Goal: Task Accomplishment & Management: Use online tool/utility

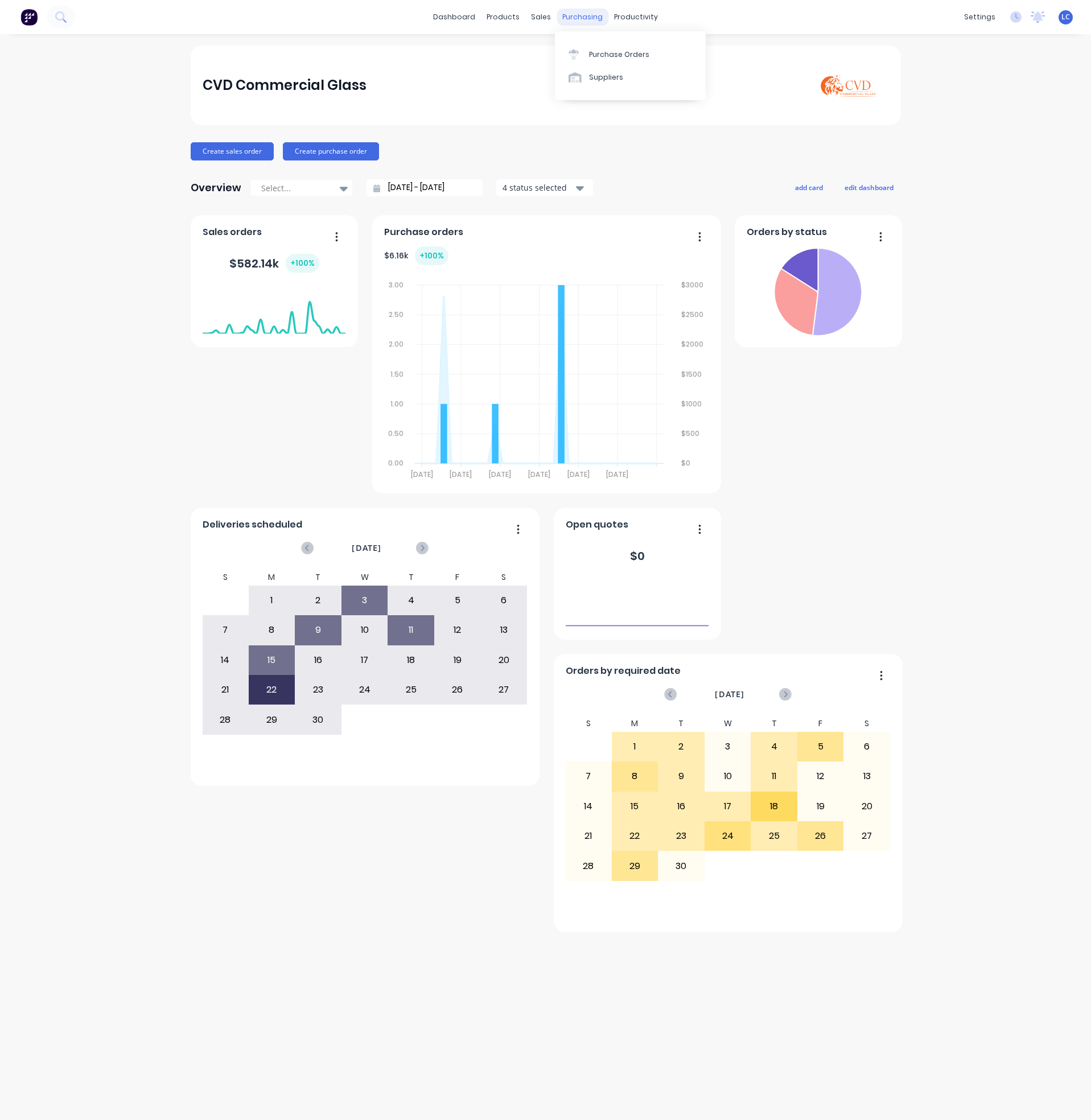
click at [576, 15] on div "purchasing" at bounding box center [582, 17] width 52 height 17
click at [644, 14] on div "productivity" at bounding box center [635, 17] width 55 height 17
click at [663, 51] on div "Workflow" at bounding box center [656, 54] width 34 height 10
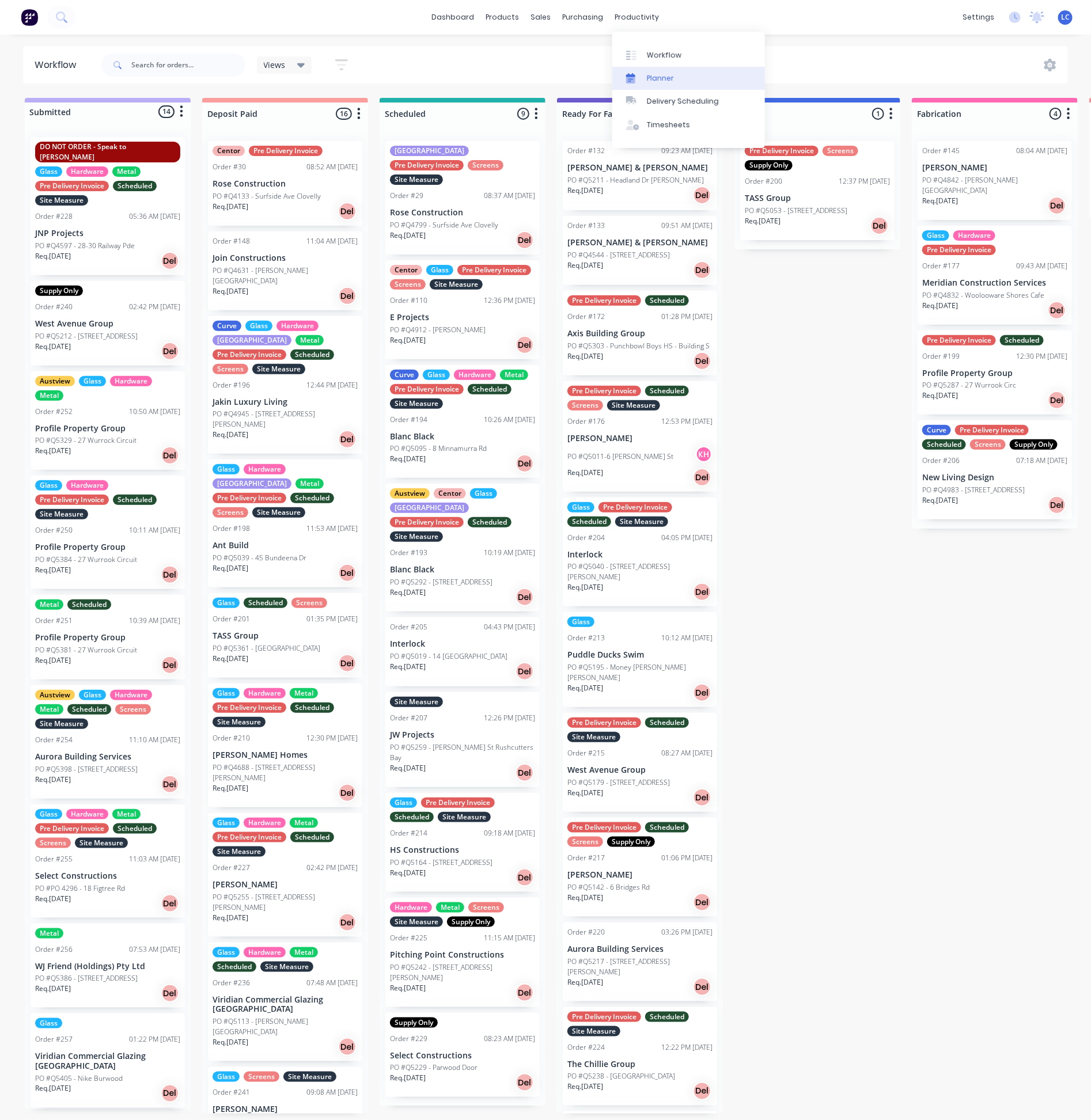
click at [657, 76] on div "Planner" at bounding box center [660, 78] width 27 height 10
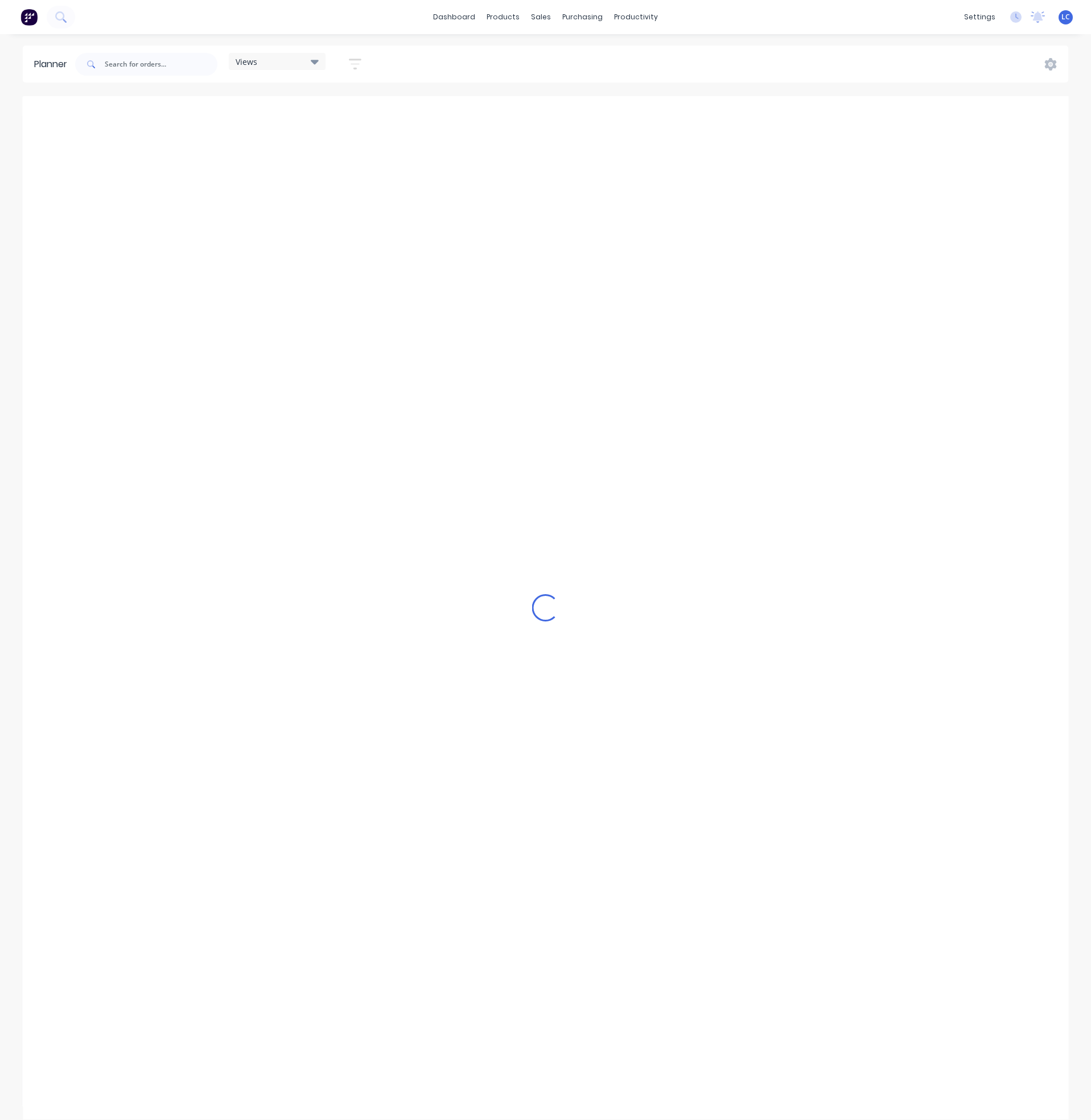
scroll to position [0, 364]
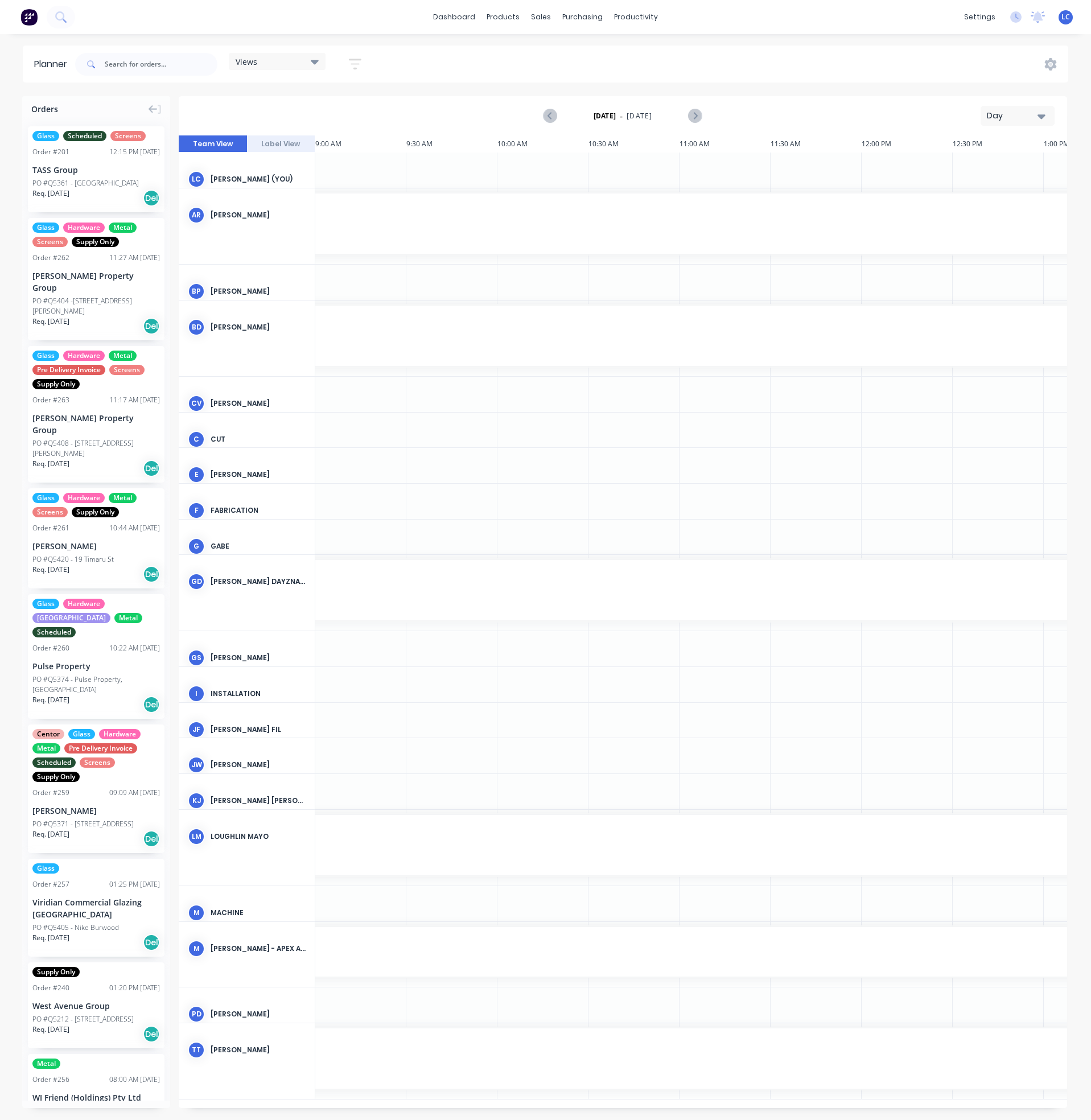
click at [257, 56] on span "Views" at bounding box center [246, 62] width 21 height 12
click at [254, 212] on button "Site" at bounding box center [298, 214] width 121 height 13
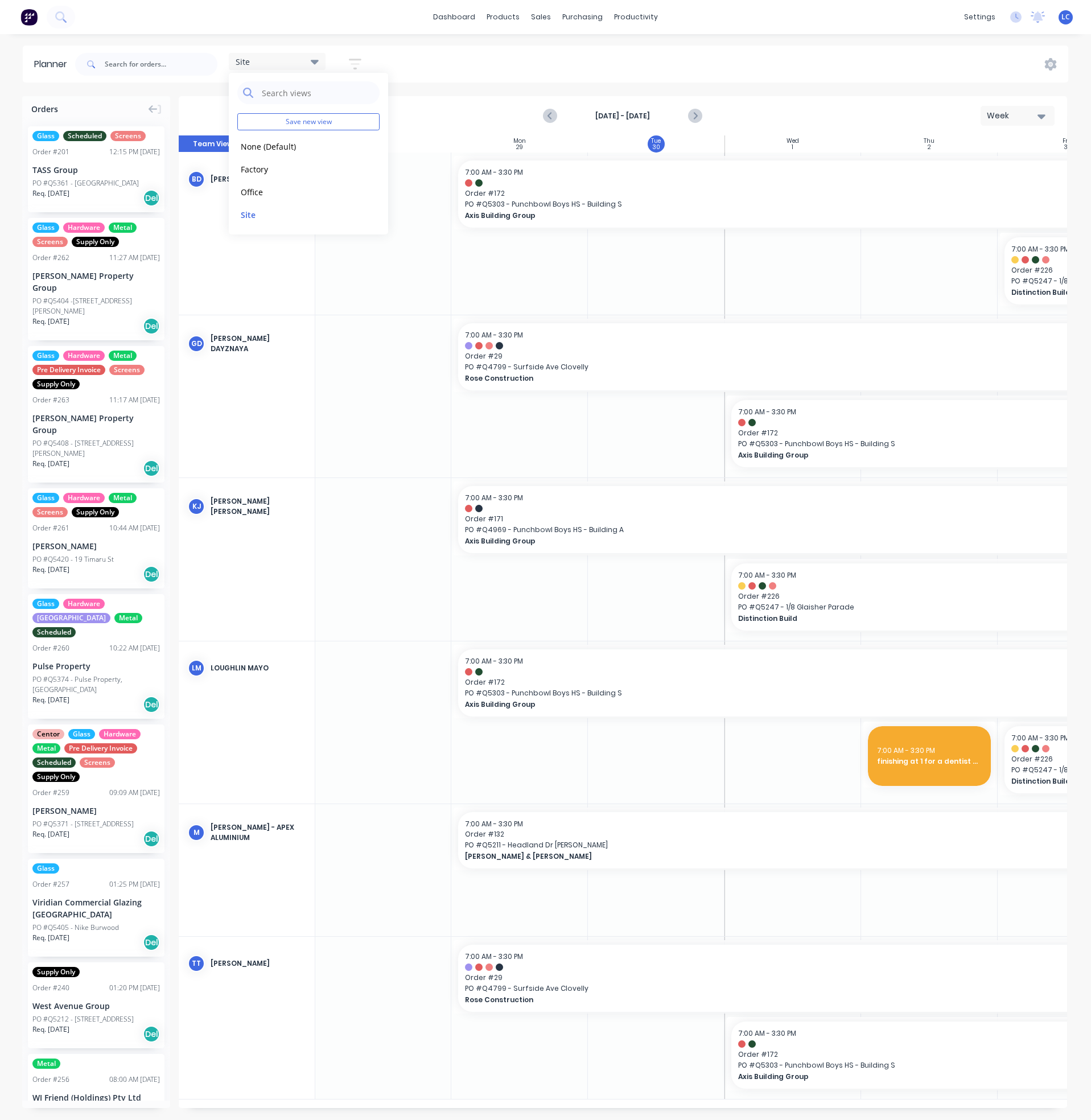
scroll to position [0, 0]
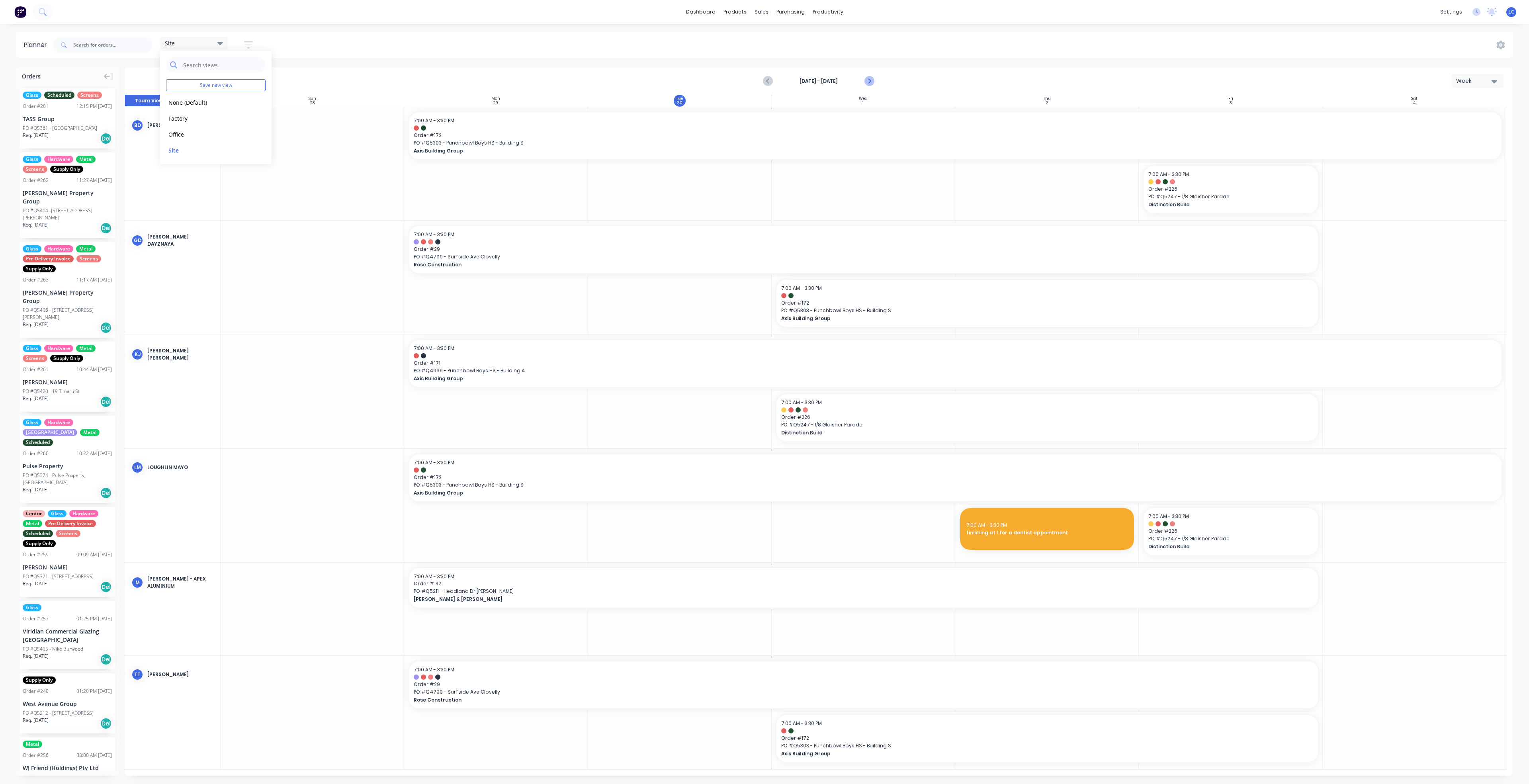
click at [763, 81] on icon "Next page" at bounding box center [869, 81] width 9 height 9
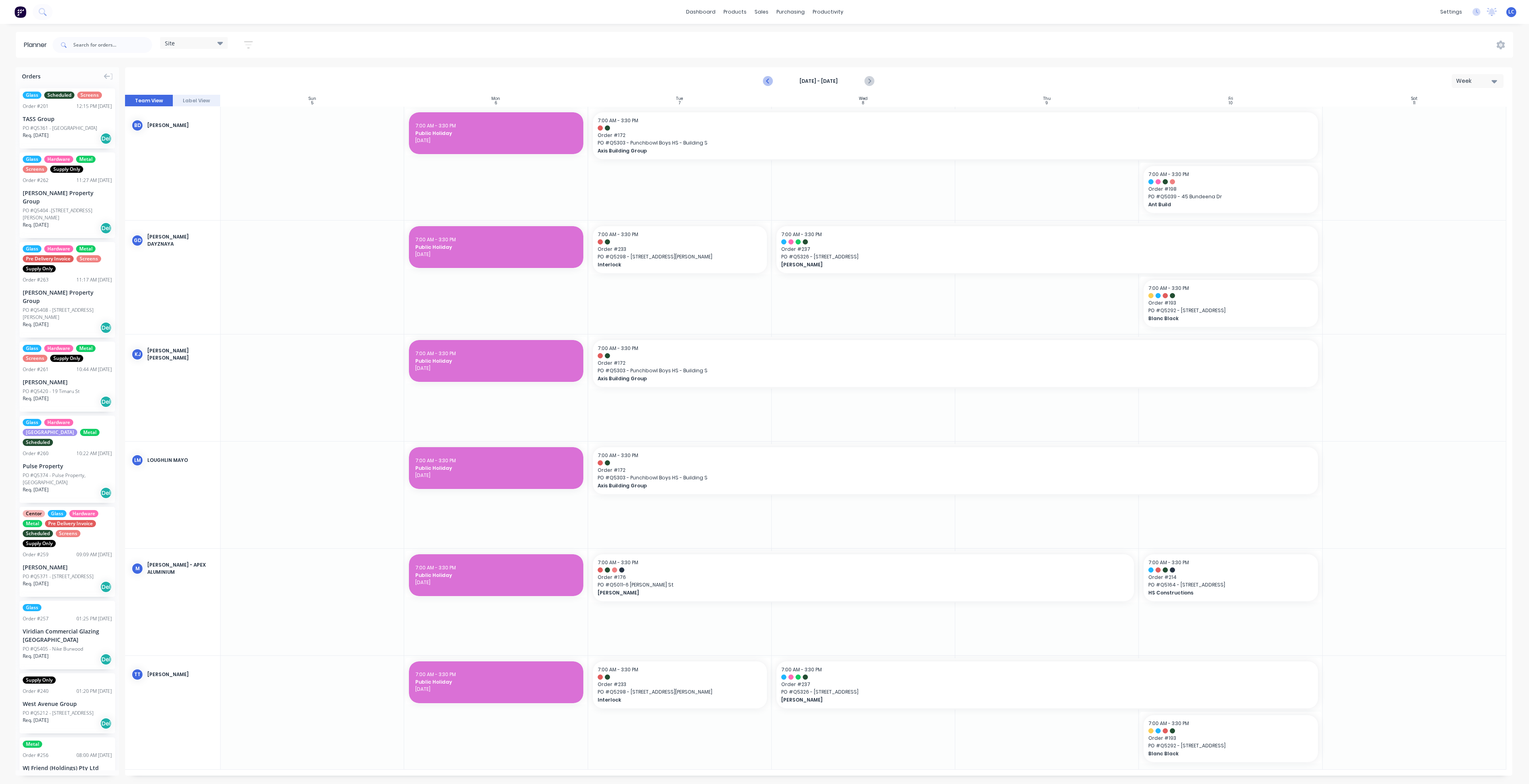
click at [763, 78] on icon "Previous page" at bounding box center [768, 81] width 9 height 9
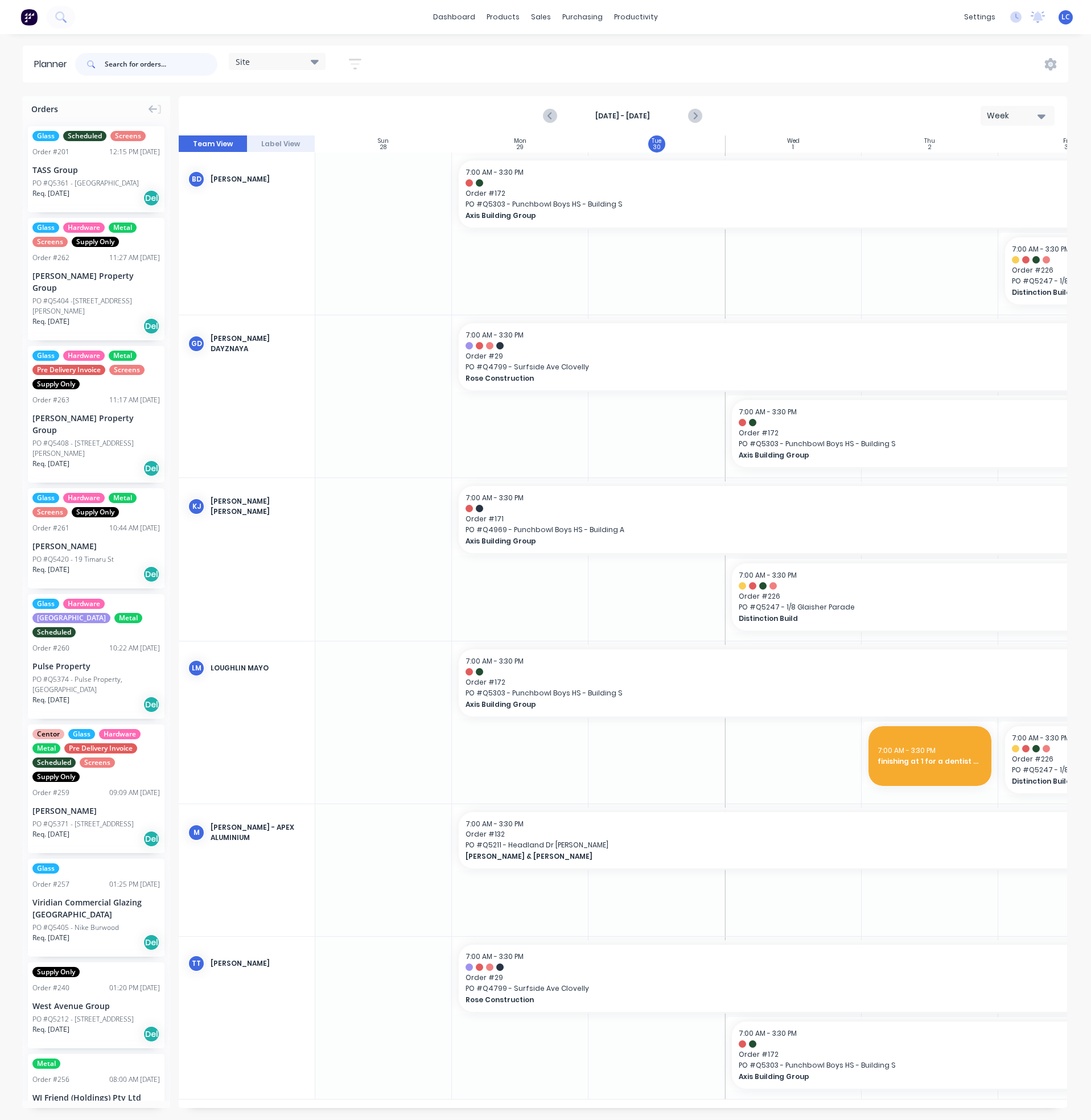
click at [172, 64] on input "text" at bounding box center [160, 64] width 113 height 23
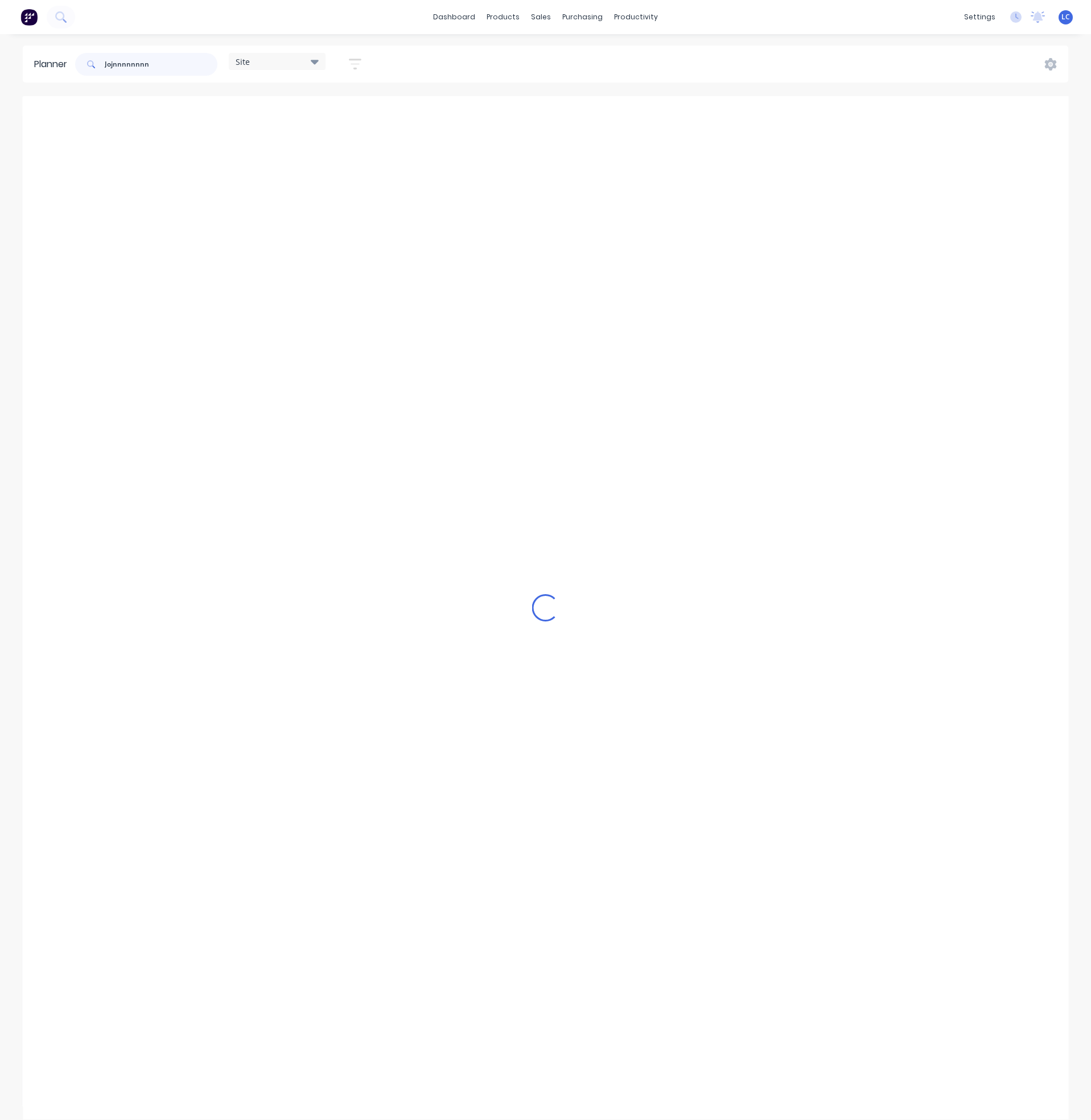
drag, startPoint x: 169, startPoint y: 62, endPoint x: 27, endPoint y: 56, distance: 142.1
click at [27, 56] on header "Planner Jojnnnnnnnn Site Save new view None (Default) edit Factory edit Office …" at bounding box center [546, 64] width 1045 height 37
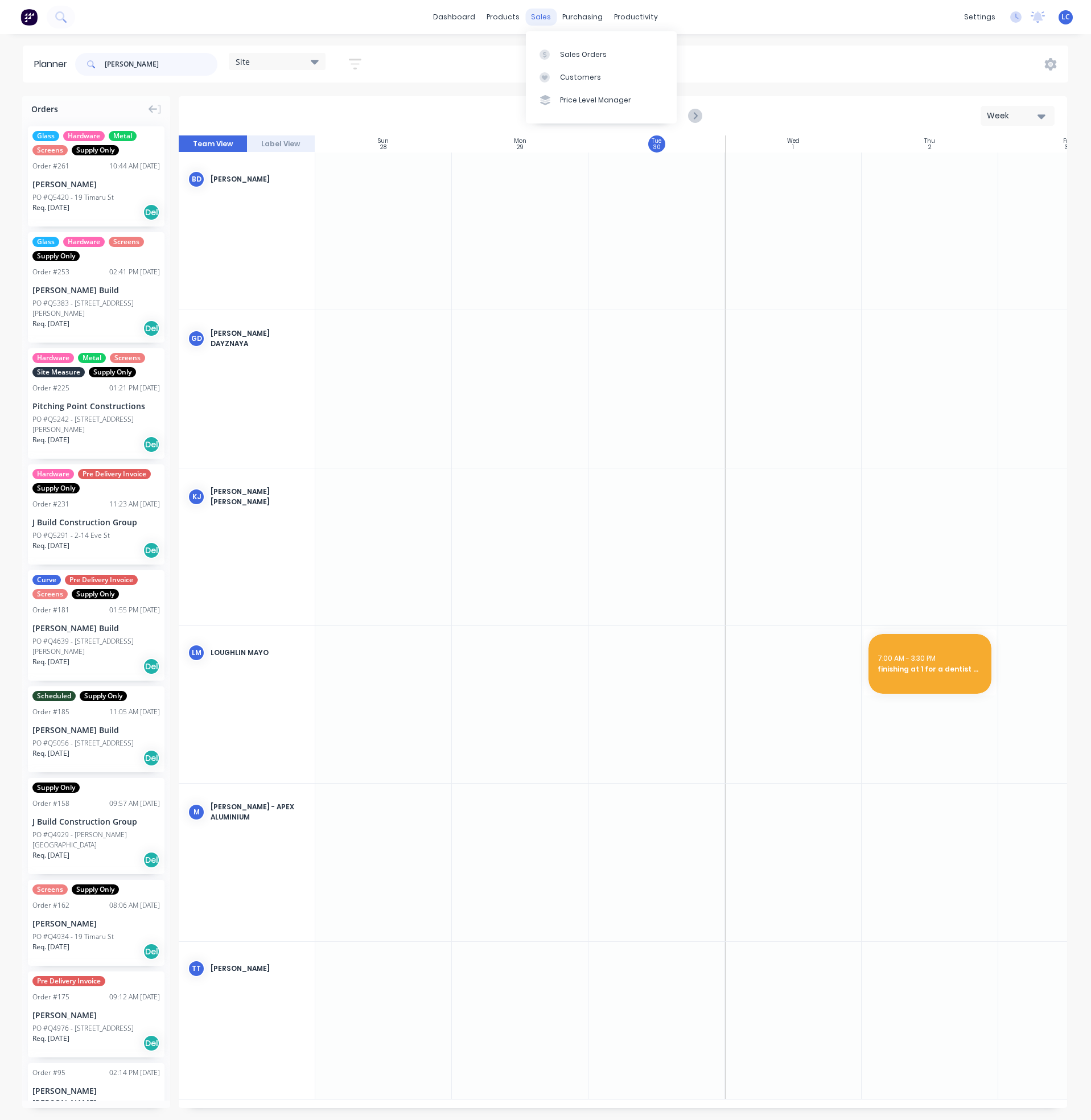
type input "[PERSON_NAME]"
click at [536, 14] on div "sales" at bounding box center [540, 17] width 31 height 17
click at [625, 20] on div "productivity" at bounding box center [635, 17] width 55 height 17
click at [647, 55] on div "Workflow" at bounding box center [656, 54] width 34 height 10
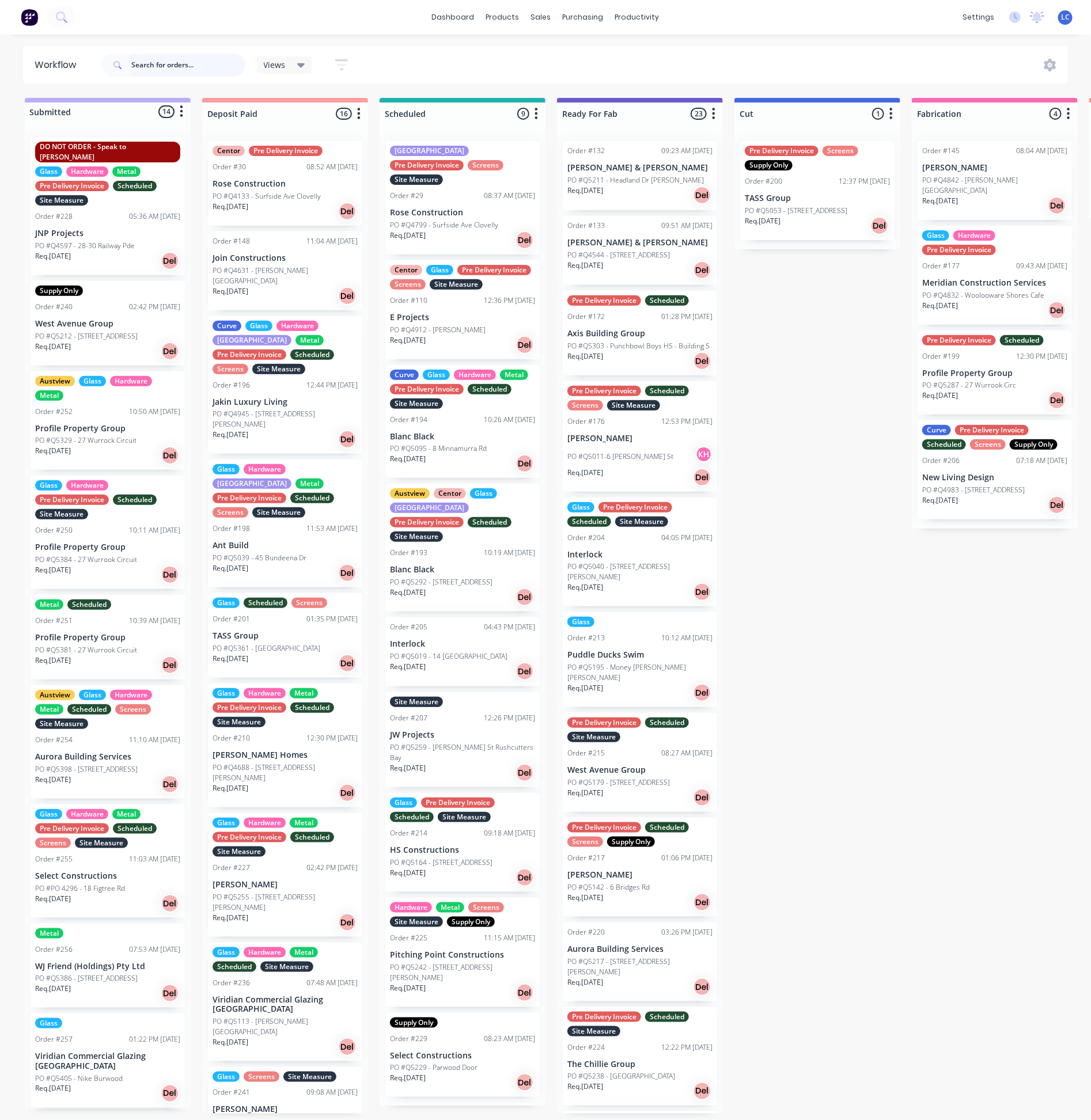
click at [155, 64] on input "text" at bounding box center [188, 64] width 114 height 23
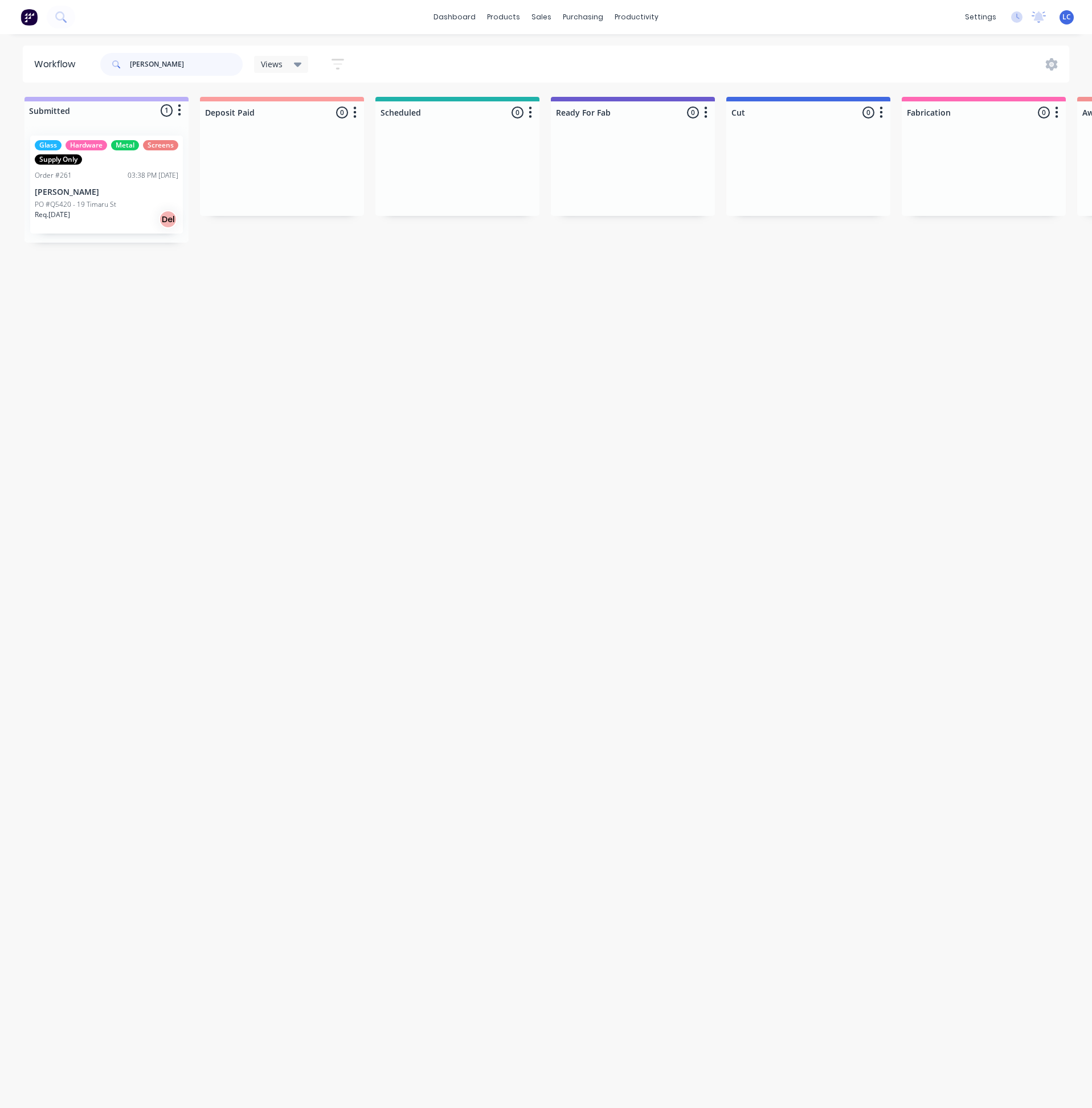
type input "[PERSON_NAME]"
click at [98, 163] on div "Glass Hardware Metal Screens Supply Only" at bounding box center [106, 152] width 144 height 25
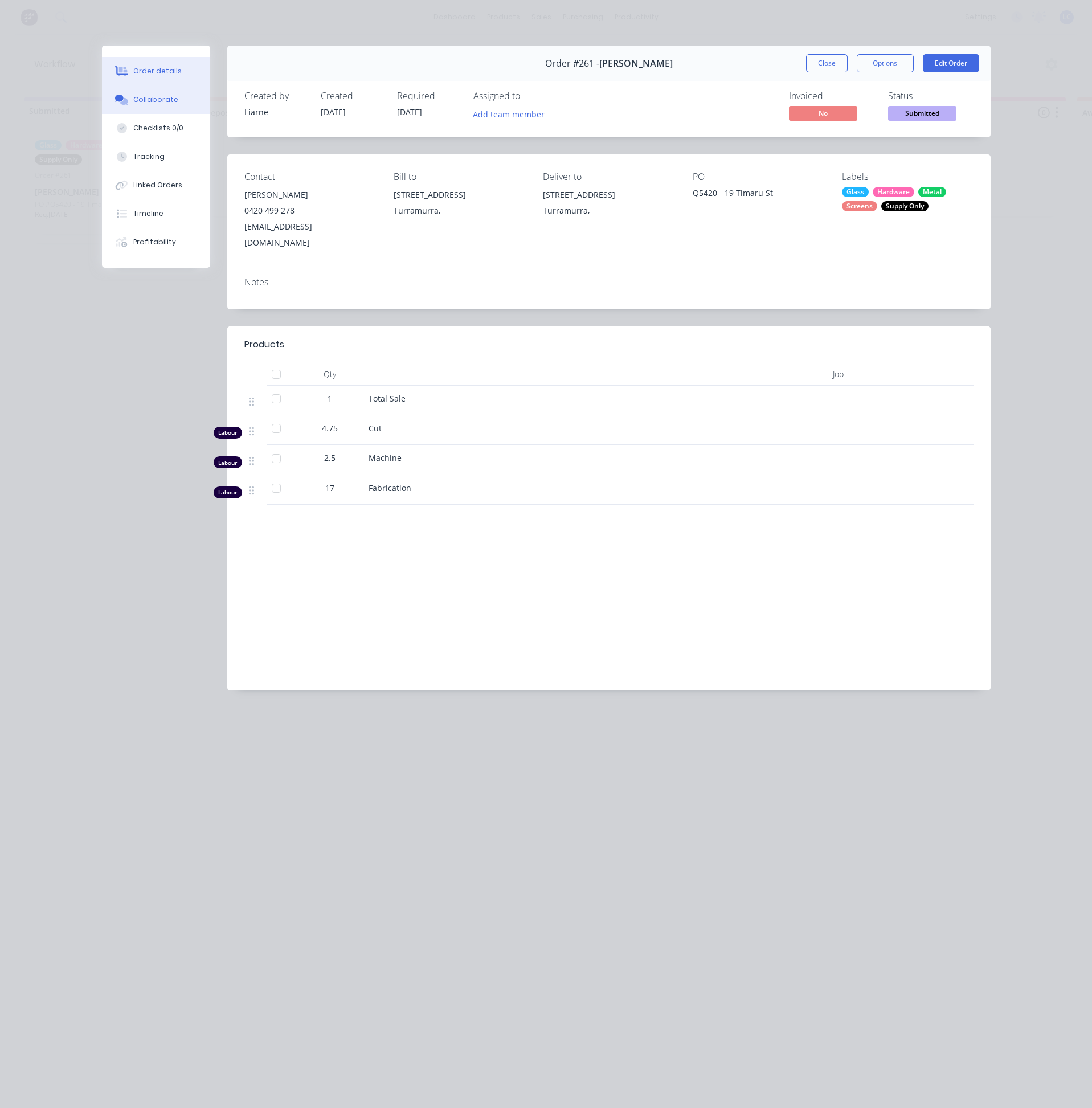
click at [156, 108] on button "Collaborate" at bounding box center [155, 100] width 108 height 29
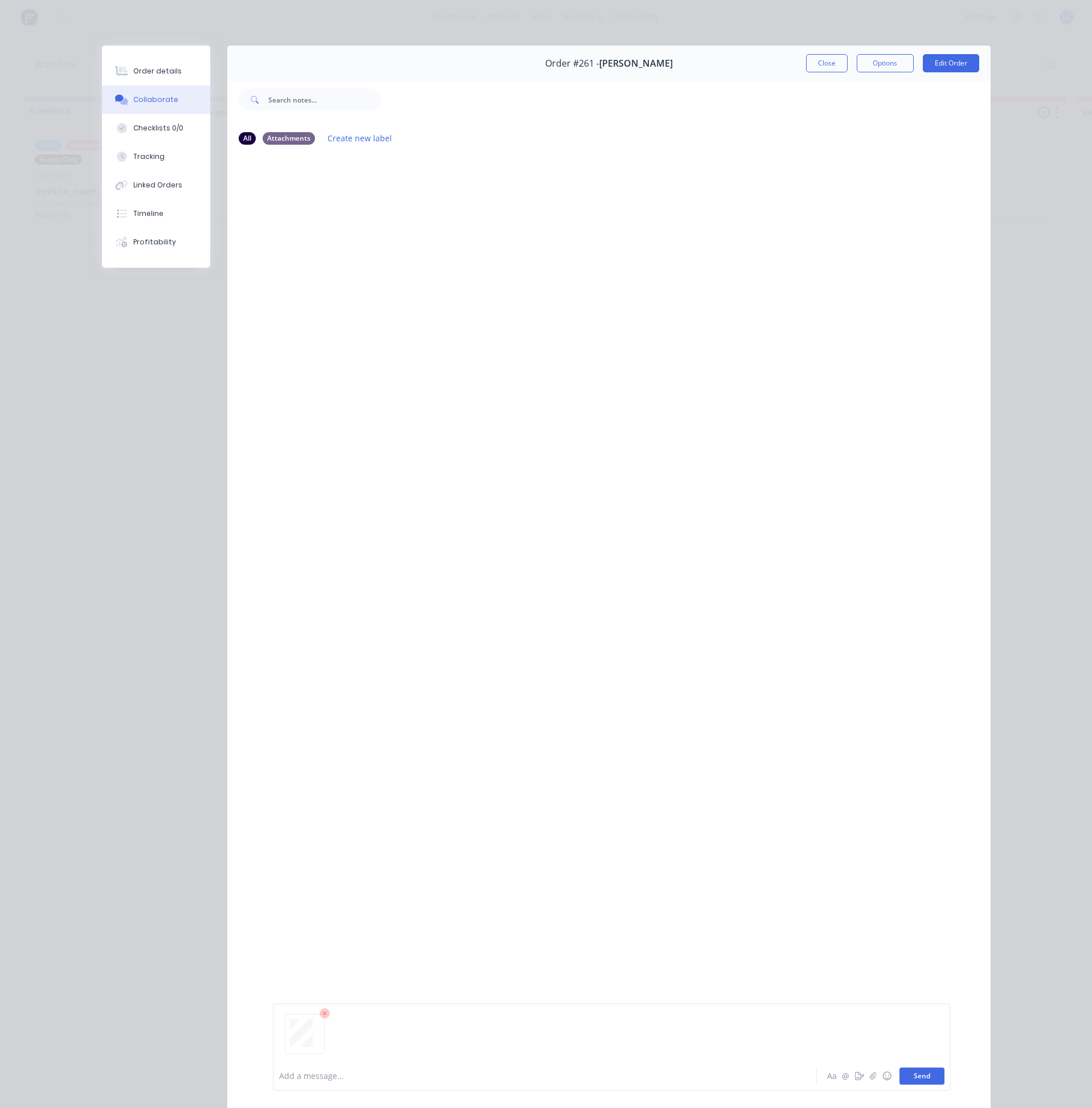
click at [921, 1074] on button "Send" at bounding box center [921, 1076] width 45 height 17
click at [815, 58] on button "Close" at bounding box center [826, 63] width 42 height 18
